Goal: Task Accomplishment & Management: Complete application form

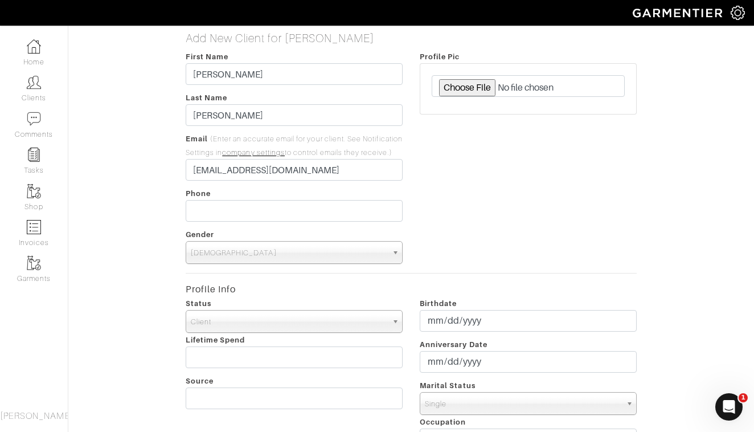
type input "[EMAIL_ADDRESS][DOMAIN_NAME]"
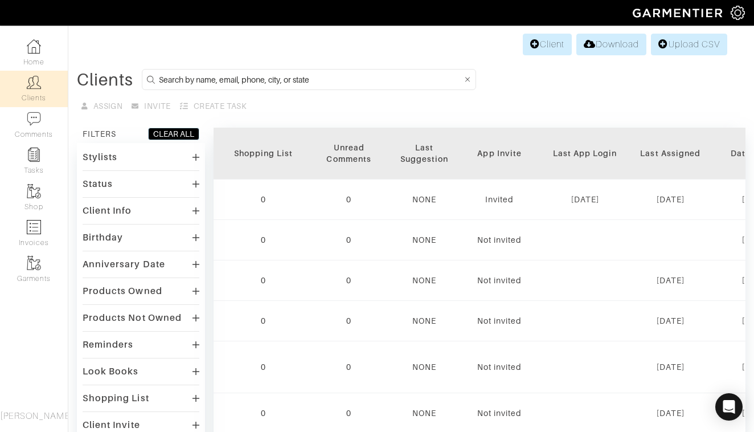
scroll to position [0, 1352]
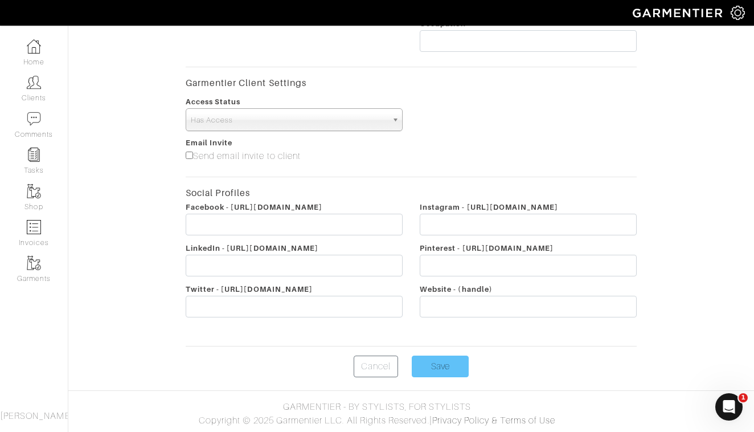
scroll to position [412, 0]
click at [454, 363] on input "Save" at bounding box center [440, 366] width 57 height 22
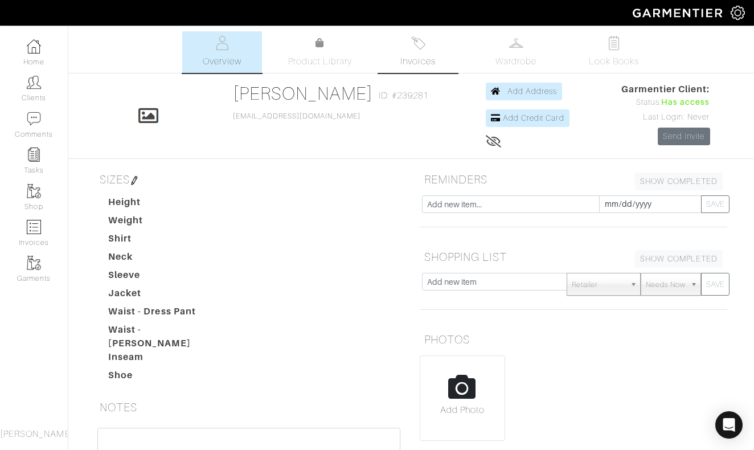
click at [429, 50] on link "Invoices" at bounding box center [418, 52] width 80 height 42
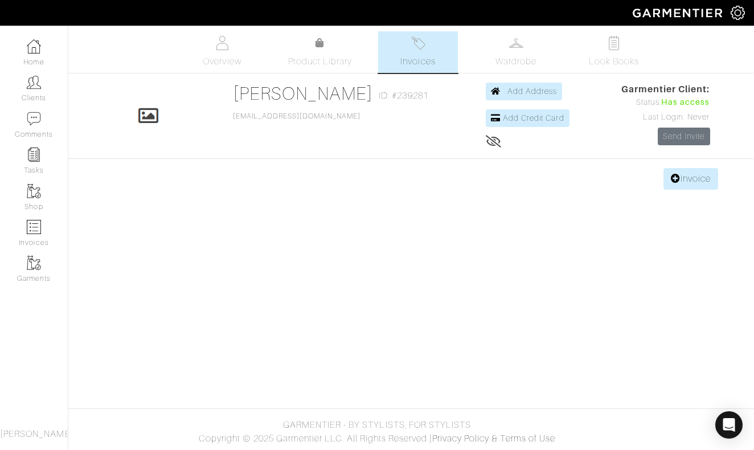
click at [411, 47] on img at bounding box center [418, 43] width 14 height 14
click at [689, 181] on link "Invoice" at bounding box center [690, 179] width 55 height 22
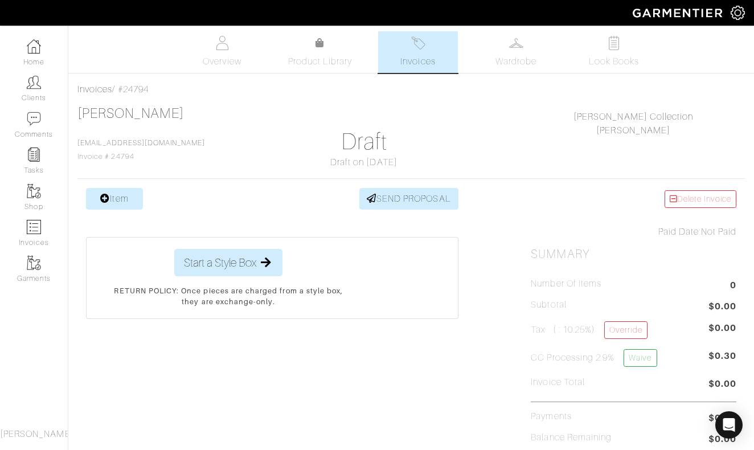
click at [121, 198] on link "Item" at bounding box center [114, 199] width 57 height 22
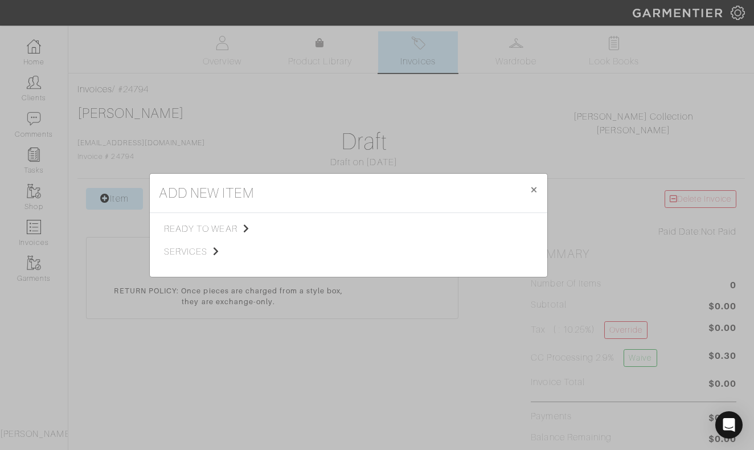
click at [207, 231] on span "ready to wear" at bounding box center [221, 229] width 114 height 14
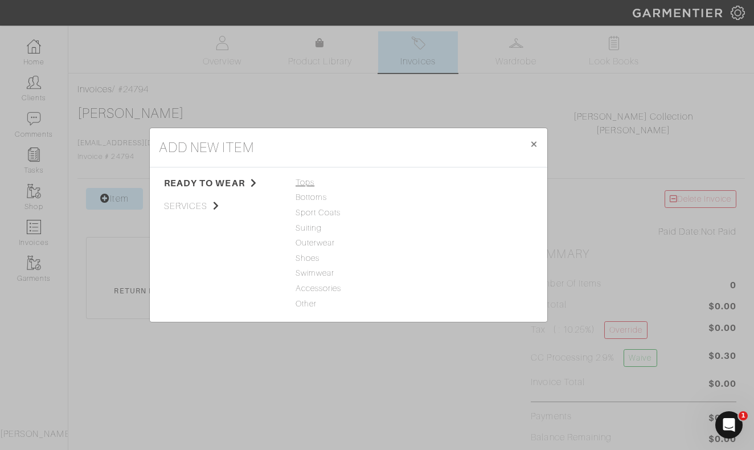
click at [307, 183] on span "Tops" at bounding box center [349, 183] width 106 height 13
click at [314, 243] on span "Outerwear" at bounding box center [349, 243] width 106 height 13
click at [430, 183] on link "Jacket" at bounding box center [431, 182] width 25 height 9
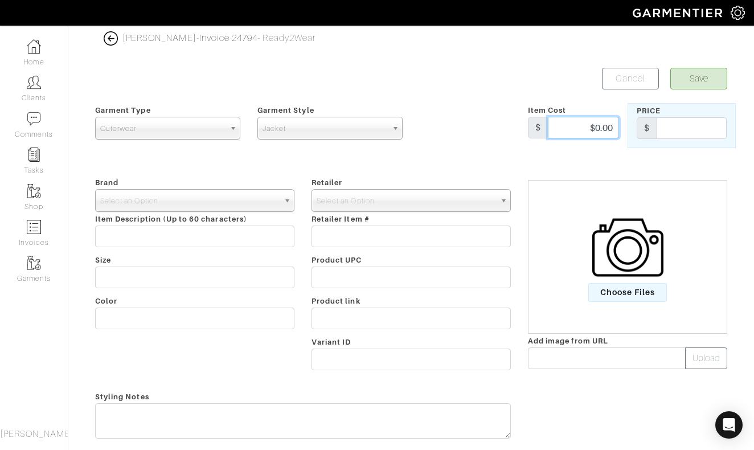
drag, startPoint x: 581, startPoint y: 128, endPoint x: 688, endPoint y: 128, distance: 107.6
click at [688, 128] on div "Garment Type Tops Bottoms Sport Coats Suiting Outerwear Shoes Swimwear Accessor…" at bounding box center [411, 125] width 649 height 45
type input "500"
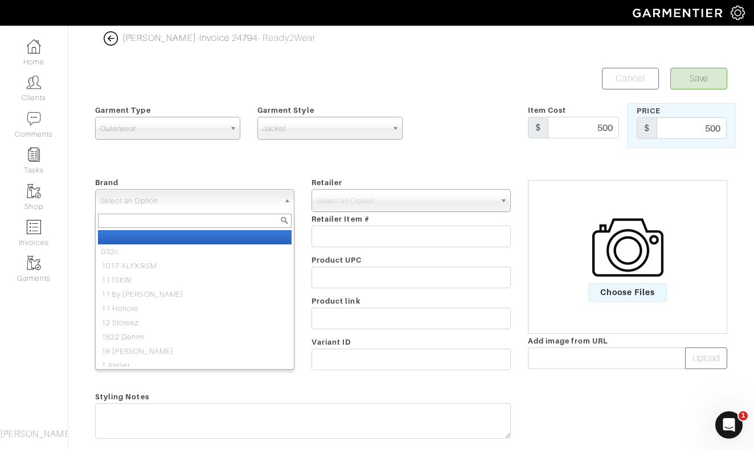
click at [224, 198] on span "Select an Option" at bounding box center [189, 201] width 179 height 23
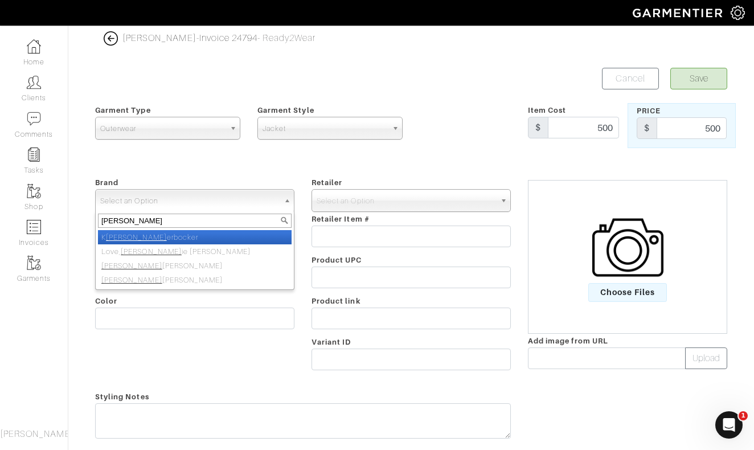
type input "nick roy"
select select "[PERSON_NAME]"
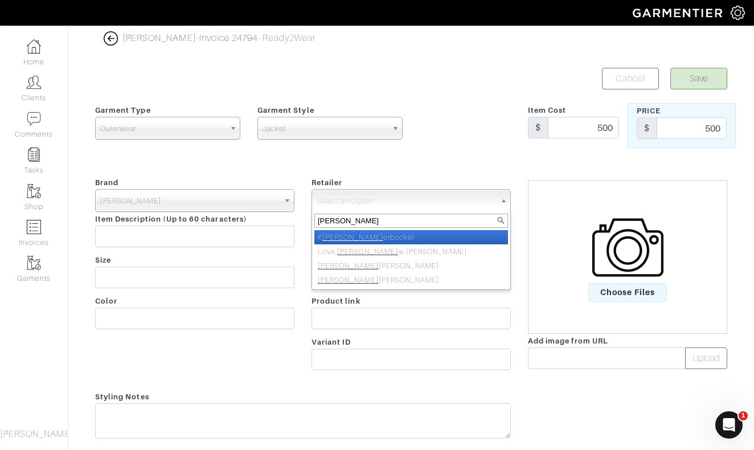
type input "nick roy"
select select "5031"
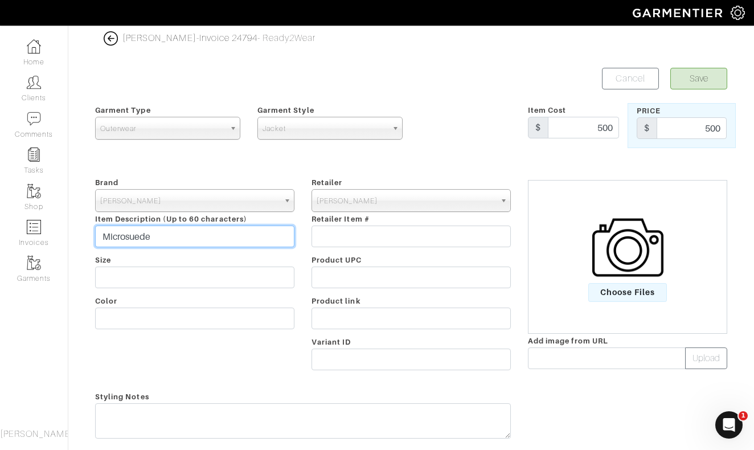
click at [212, 238] on input "Microsuede" at bounding box center [194, 236] width 199 height 22
type input "Microsuede Zip-up Track Jacket"
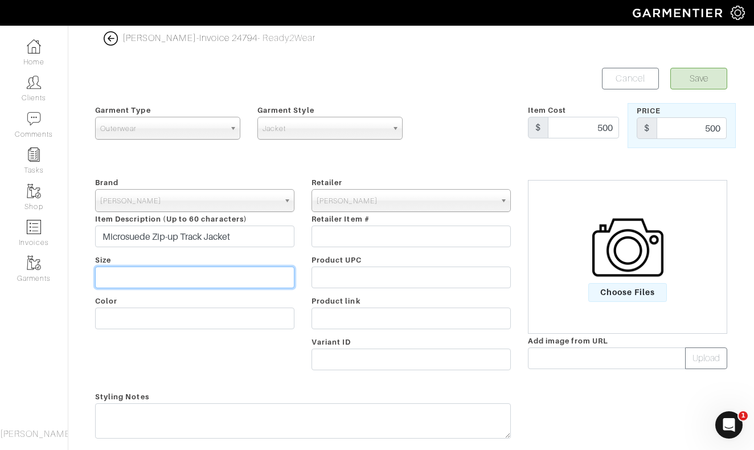
click at [143, 274] on input "text" at bounding box center [194, 277] width 199 height 22
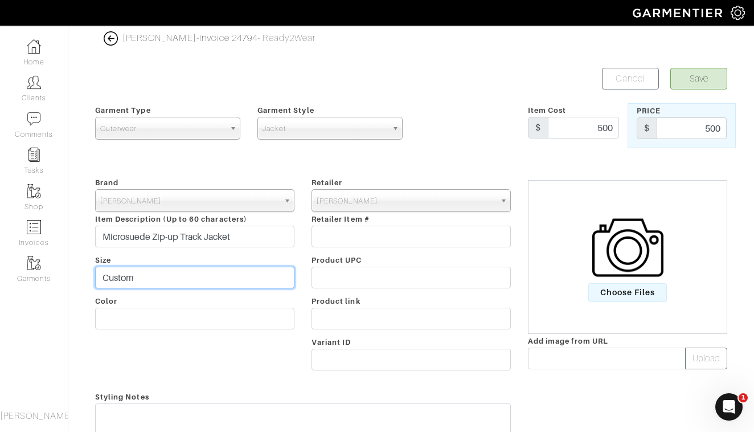
type input "Custom"
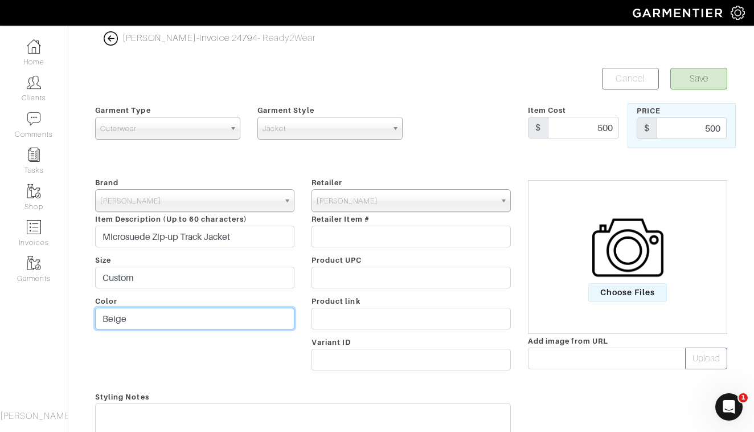
type input "Beige"
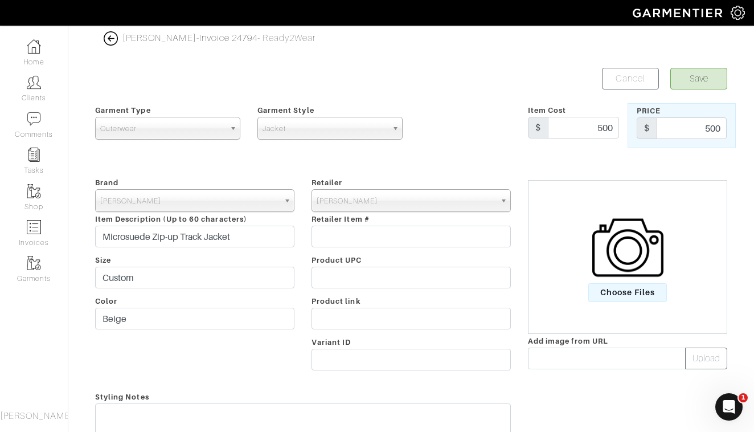
click at [699, 80] on button "Save" at bounding box center [698, 79] width 57 height 22
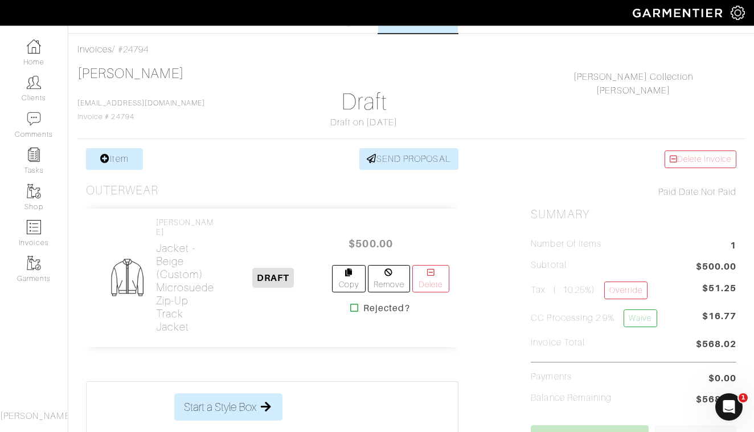
scroll to position [59, 0]
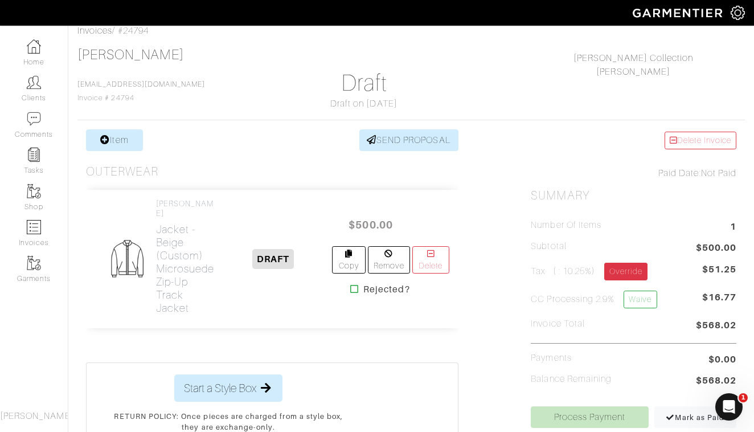
click at [638, 274] on link "Override" at bounding box center [625, 271] width 43 height 18
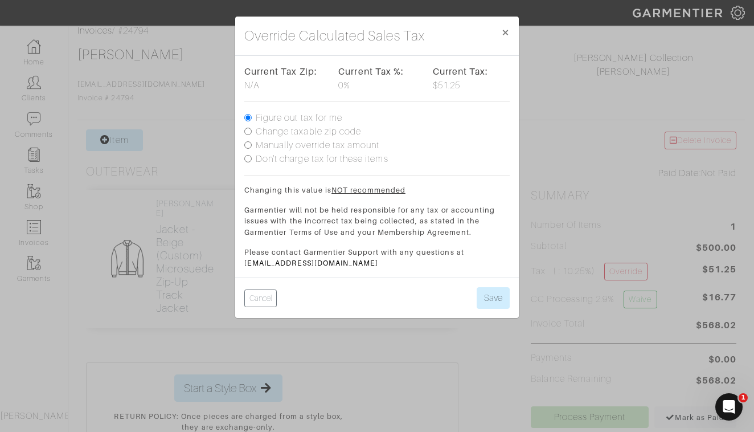
click at [298, 162] on label "Don't charge tax for these items" at bounding box center [322, 159] width 133 height 14
click at [252, 162] on input "Don't charge tax for these items" at bounding box center [247, 158] width 7 height 7
radio input "true"
click at [499, 298] on button "Save" at bounding box center [493, 298] width 33 height 22
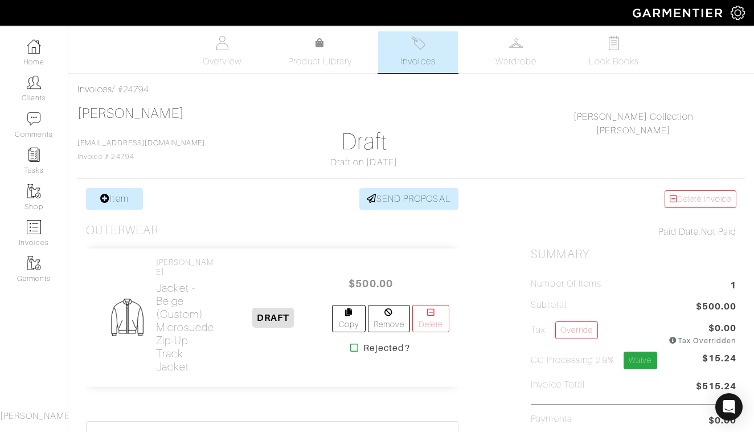
click at [647, 355] on link "Waive" at bounding box center [639, 360] width 33 height 18
click at [406, 198] on link "SEND PROPOSAL" at bounding box center [408, 199] width 99 height 22
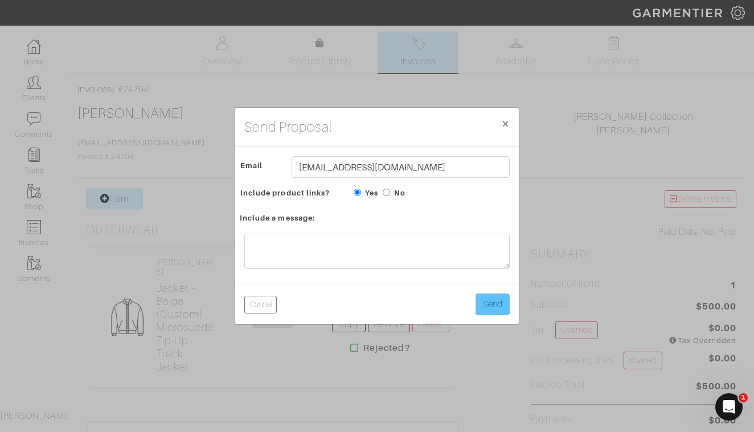
click at [499, 306] on button "Send" at bounding box center [492, 304] width 34 height 22
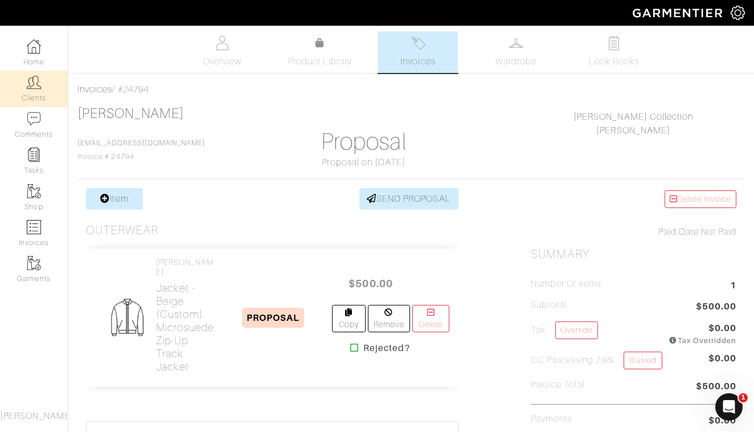
click at [34, 86] on img at bounding box center [34, 82] width 14 height 14
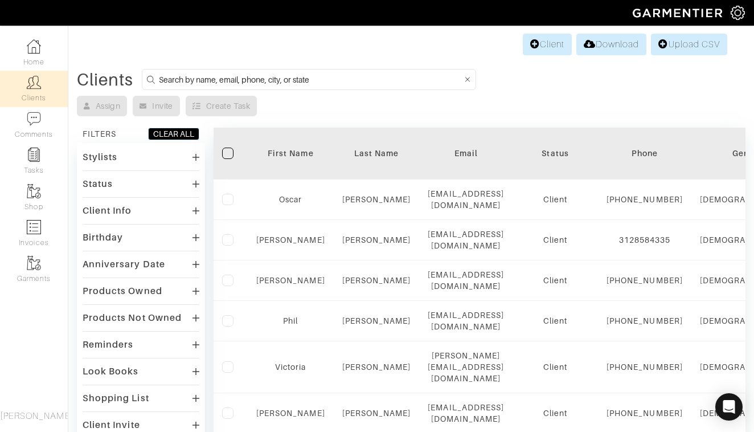
click at [386, 78] on input at bounding box center [310, 79] width 303 height 14
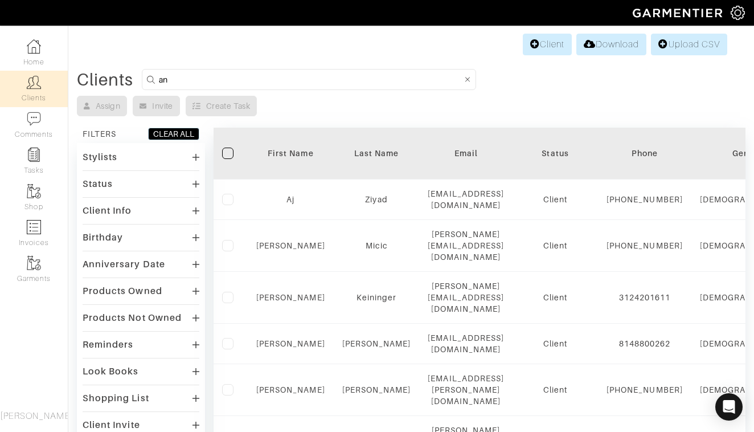
type input "a"
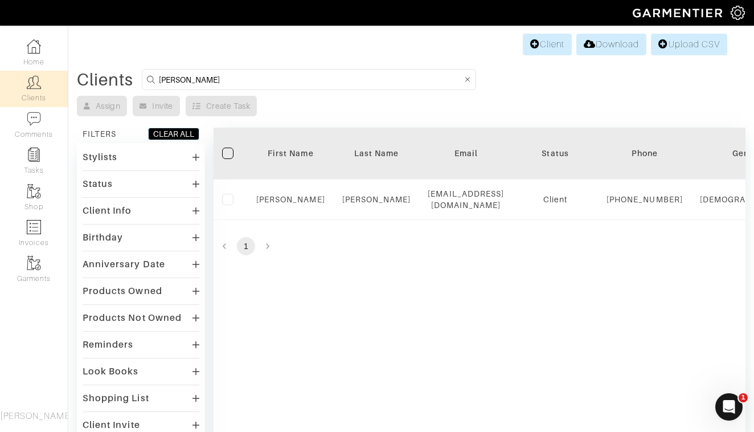
type input "Juan"
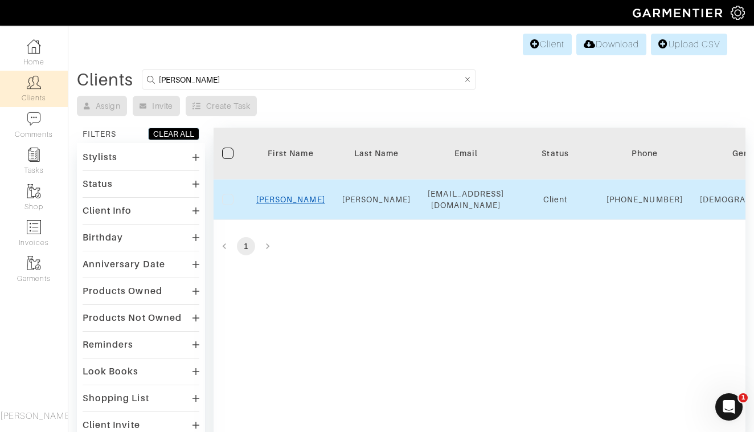
drag, startPoint x: 202, startPoint y: 109, endPoint x: 301, endPoint y: 204, distance: 137.3
click at [302, 203] on div "JUAN" at bounding box center [290, 199] width 69 height 11
click at [293, 202] on link "JUAN" at bounding box center [290, 199] width 69 height 9
